Goal: Find specific page/section: Find specific page/section

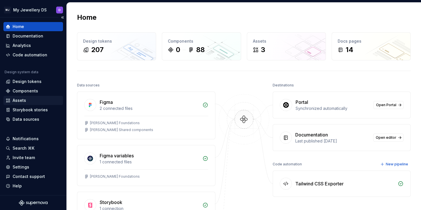
click at [21, 99] on div "Assets" at bounding box center [19, 101] width 13 height 6
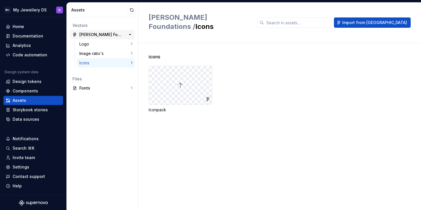
click at [94, 34] on div "[PERSON_NAME] Foundations" at bounding box center [100, 35] width 43 height 6
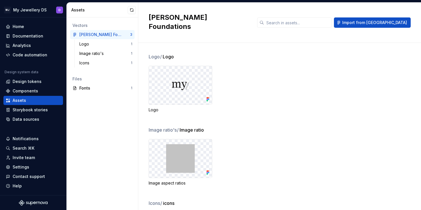
scroll to position [54, 0]
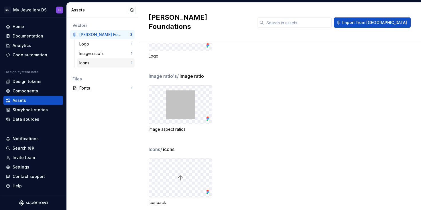
click at [110, 62] on div "Icons" at bounding box center [105, 63] width 52 height 6
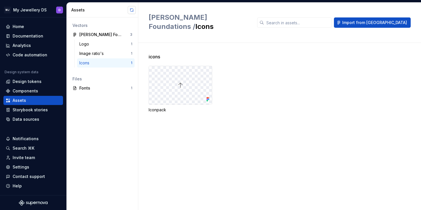
click at [133, 8] on button "button" at bounding box center [132, 10] width 8 height 8
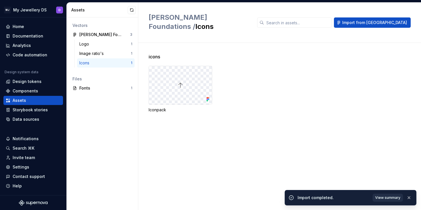
click at [381, 198] on span "View summary" at bounding box center [387, 197] width 25 height 5
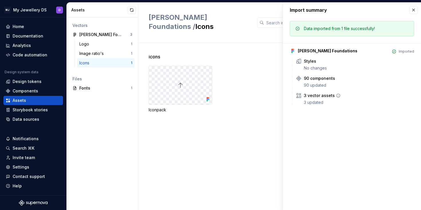
click at [337, 96] on icon at bounding box center [338, 95] width 5 height 5
click at [411, 11] on button "button" at bounding box center [413, 10] width 8 height 8
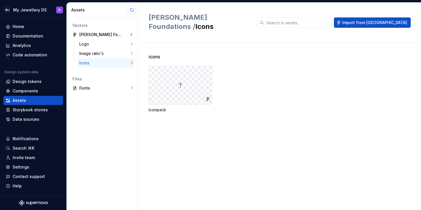
click at [132, 12] on button "button" at bounding box center [132, 10] width 8 height 8
click at [131, 10] on button "button" at bounding box center [132, 10] width 8 height 8
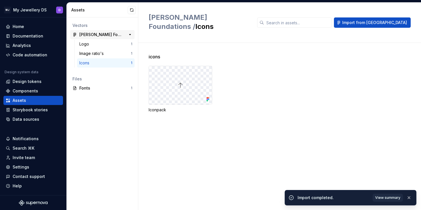
click at [110, 34] on div "[PERSON_NAME] Foundations" at bounding box center [100, 35] width 43 height 6
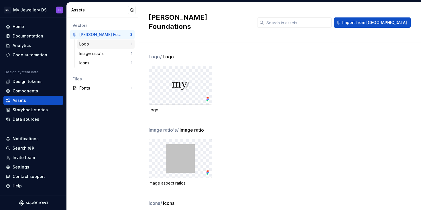
click at [104, 48] on div "Logo 1" at bounding box center [106, 43] width 58 height 9
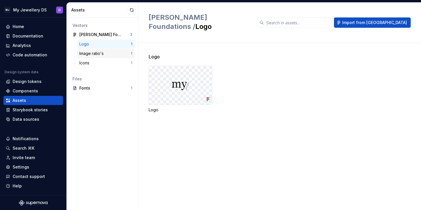
click at [101, 53] on div "Image ratio's" at bounding box center [92, 54] width 27 height 6
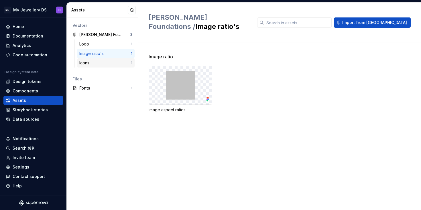
click at [99, 63] on div "Icons" at bounding box center [105, 63] width 52 height 6
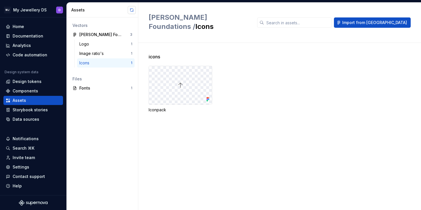
click at [132, 10] on button "button" at bounding box center [132, 10] width 8 height 8
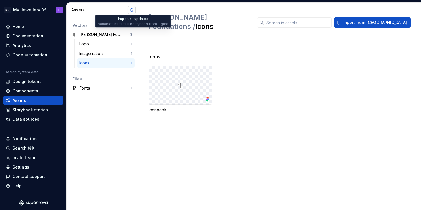
click at [131, 12] on button "button" at bounding box center [132, 10] width 8 height 8
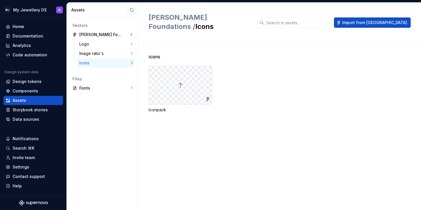
click at [132, 11] on button "button" at bounding box center [132, 10] width 8 height 8
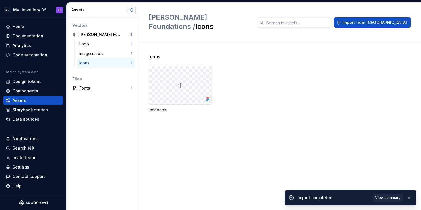
click at [129, 12] on button "button" at bounding box center [132, 10] width 8 height 8
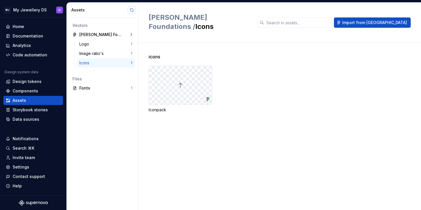
click at [129, 12] on button "button" at bounding box center [132, 10] width 8 height 8
click at [131, 10] on button "button" at bounding box center [132, 10] width 8 height 8
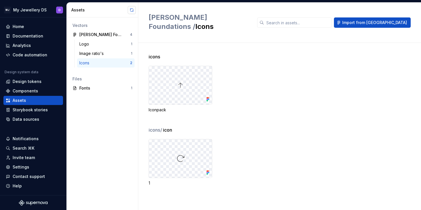
click at [131, 10] on button "button" at bounding box center [132, 10] width 8 height 8
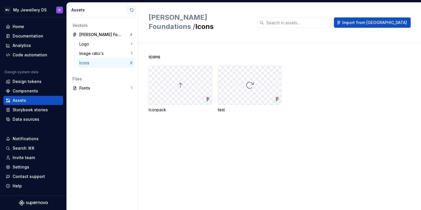
click at [132, 12] on button "button" at bounding box center [132, 10] width 8 height 8
click at [130, 11] on button "button" at bounding box center [132, 10] width 8 height 8
